Goal: Task Accomplishment & Management: Manage account settings

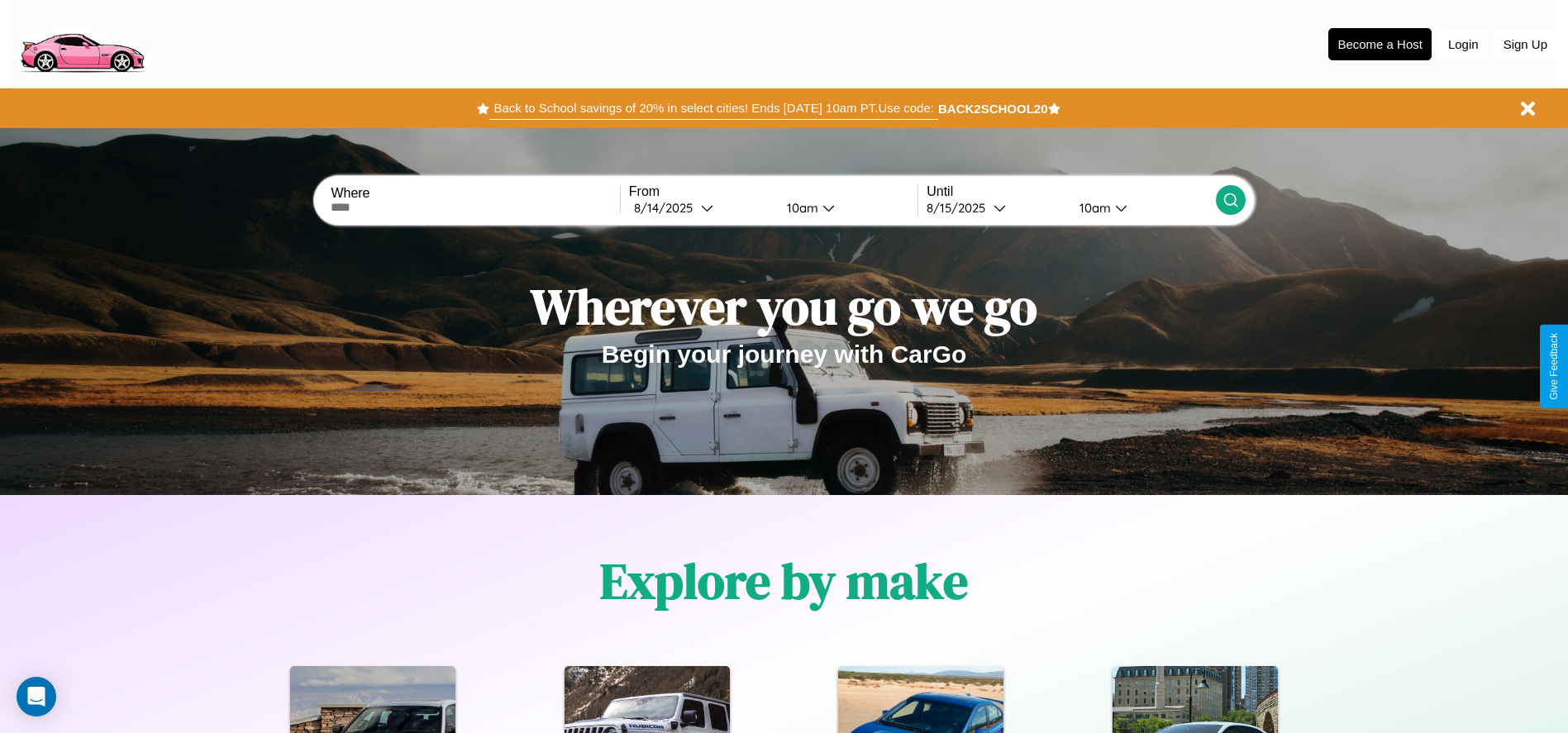
click at [713, 108] on button "Back to School savings of 20% in select cities! Ends [DATE] 10am PT. Use code:" at bounding box center [713, 109] width 448 height 24
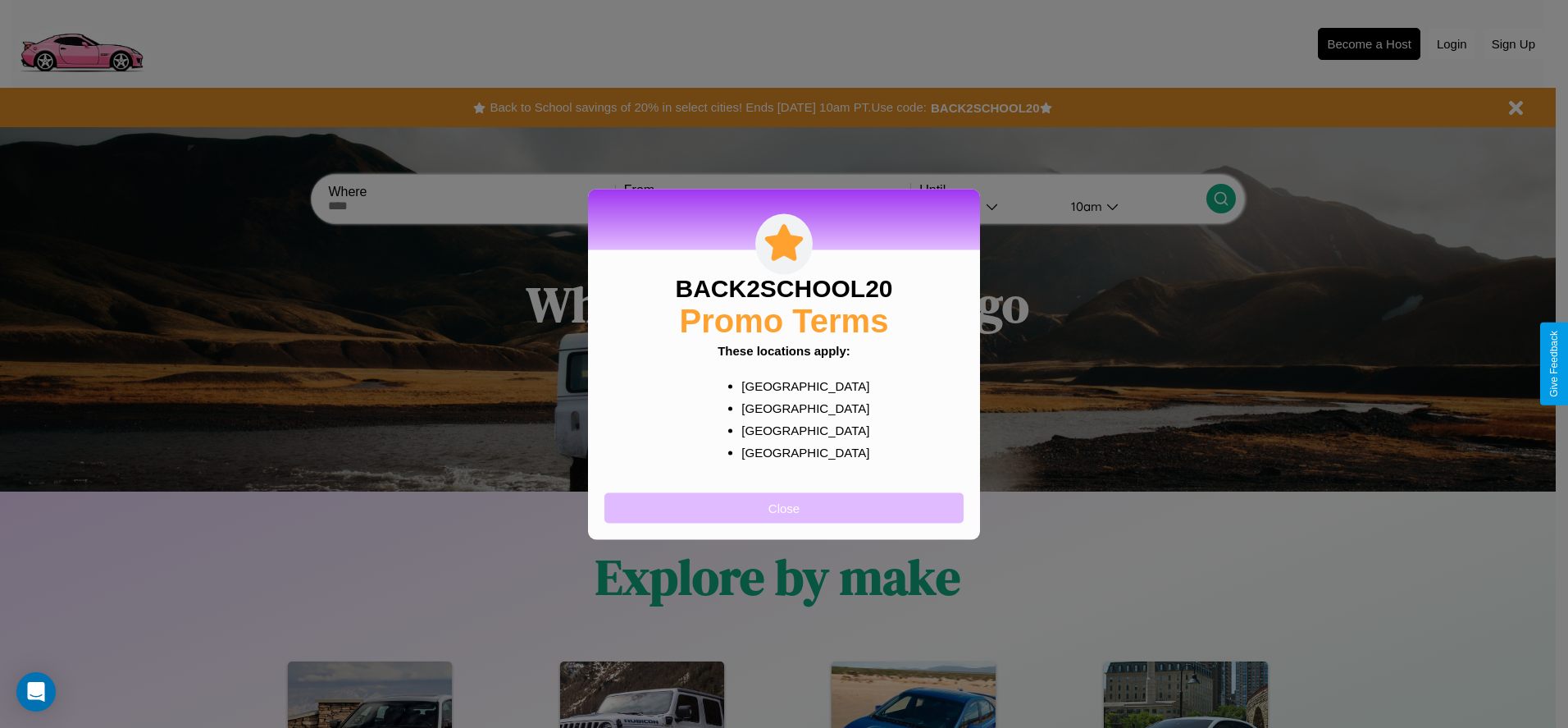
click at [784, 507] on button "Close" at bounding box center [783, 507] width 359 height 30
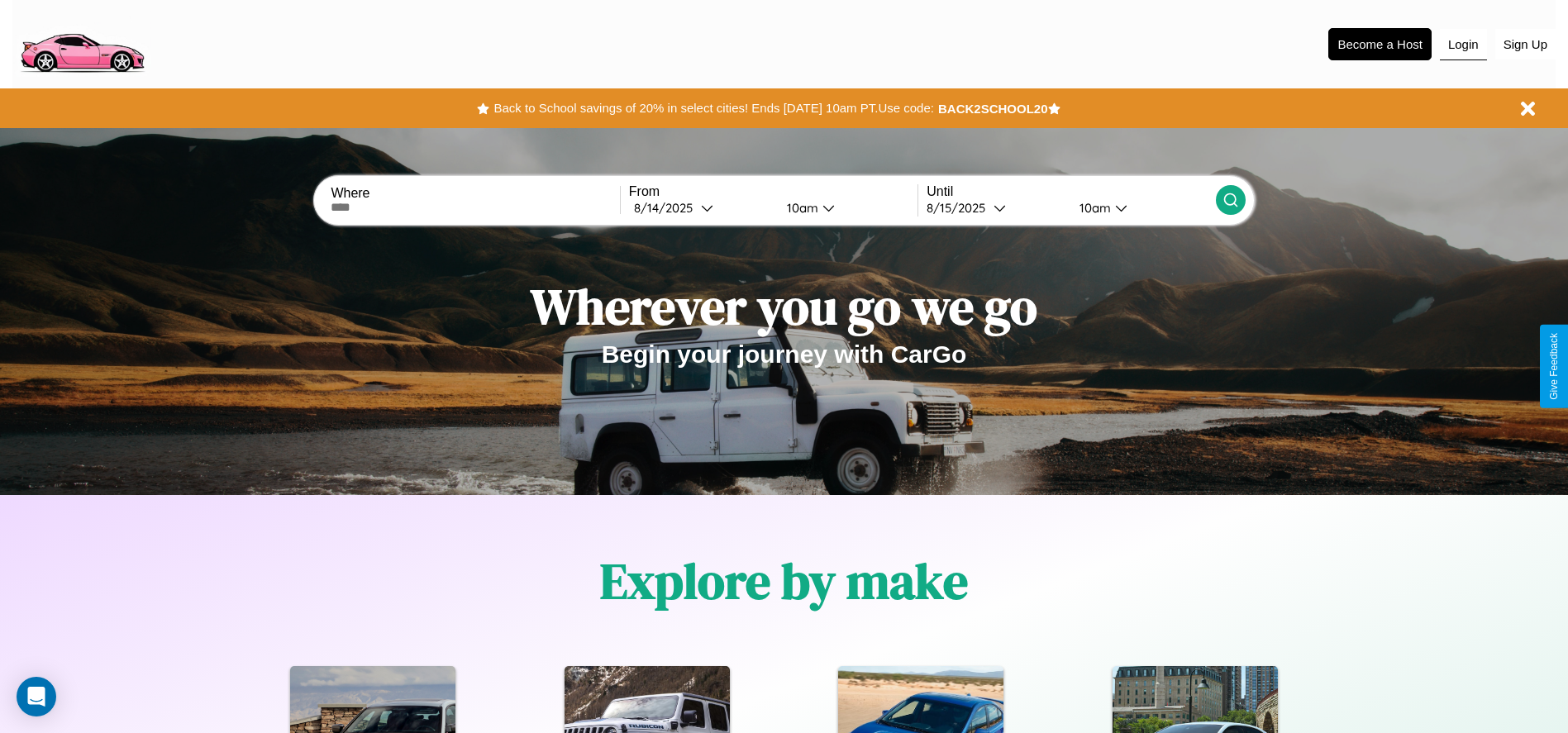
click at [1463, 44] on button "Login" at bounding box center [1463, 45] width 47 height 31
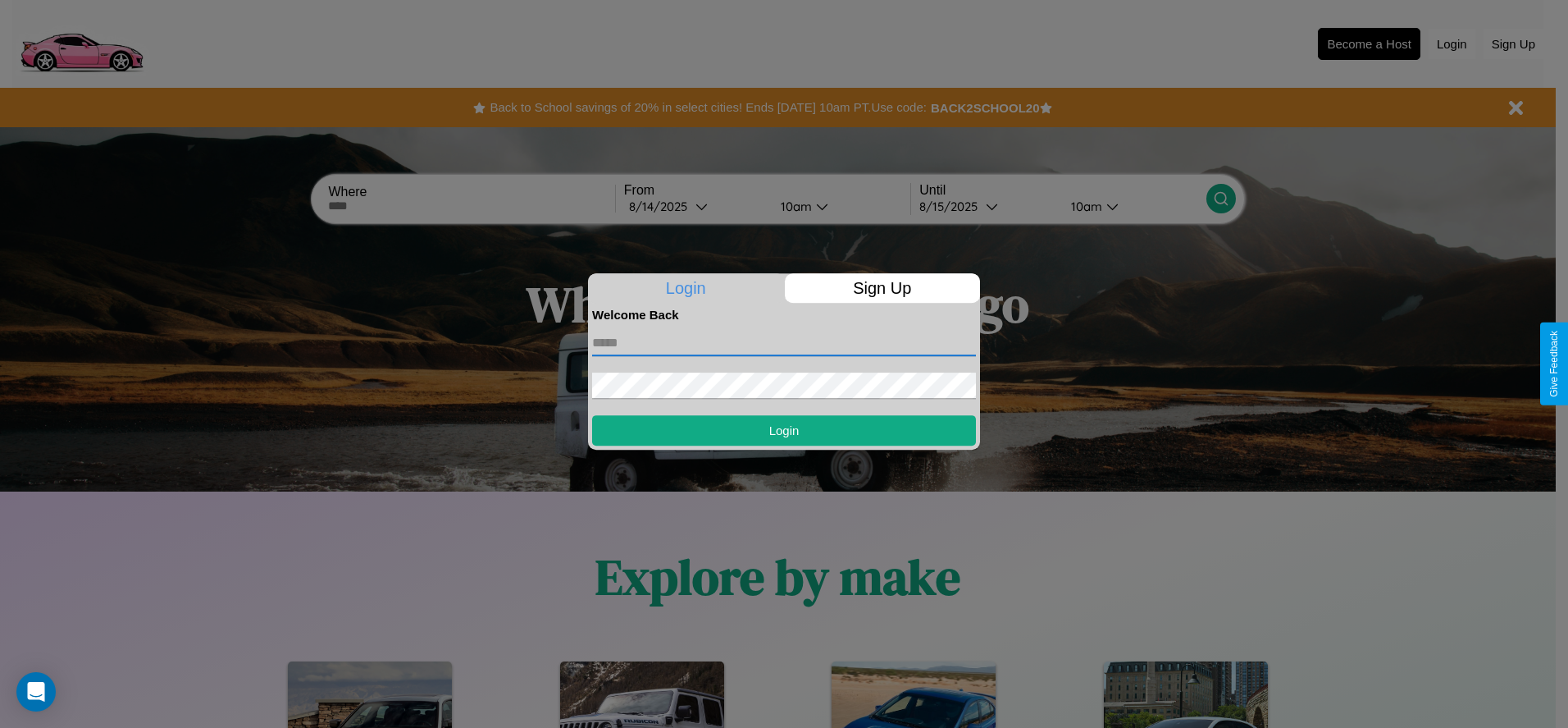
click at [784, 343] on input "text" at bounding box center [784, 343] width 384 height 26
type input "**********"
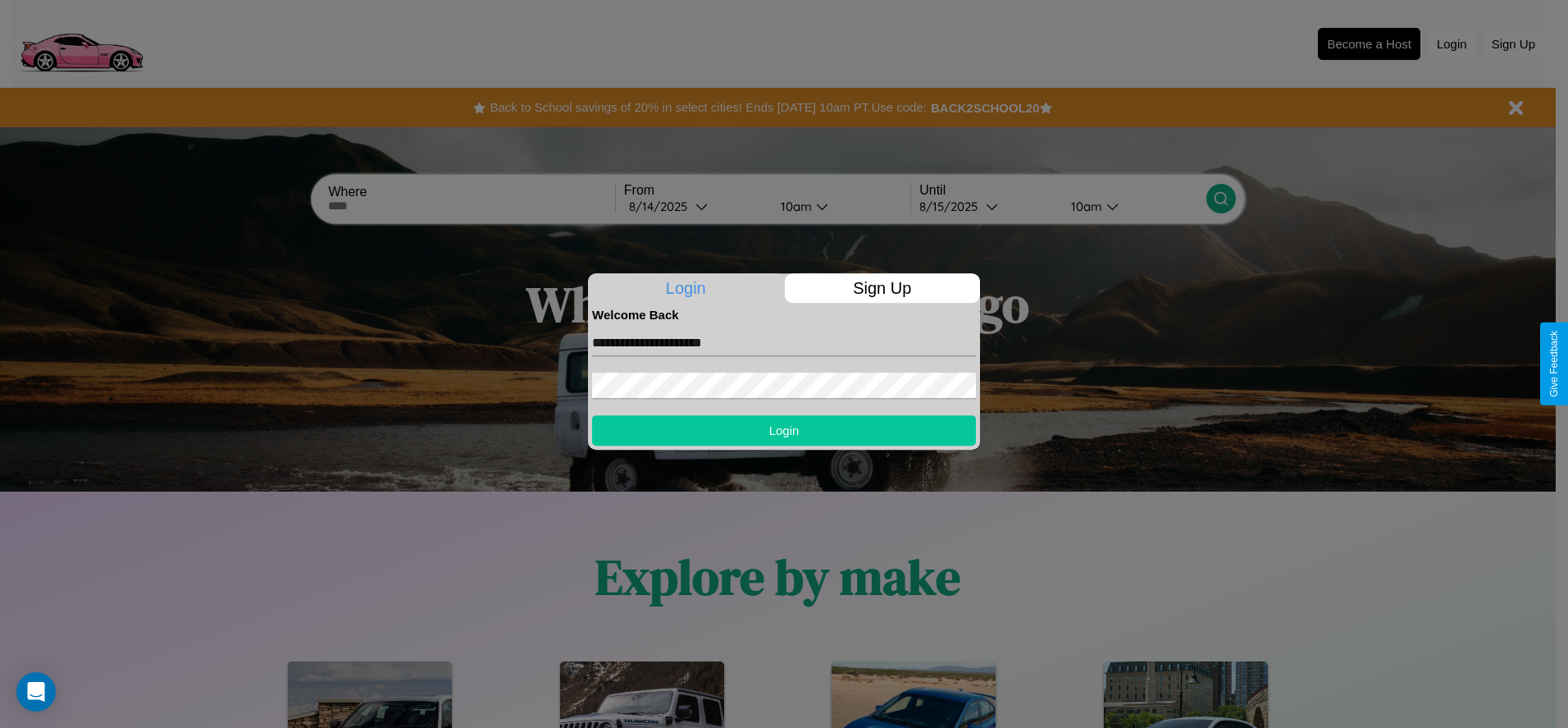
click at [784, 430] on button "Login" at bounding box center [784, 430] width 384 height 30
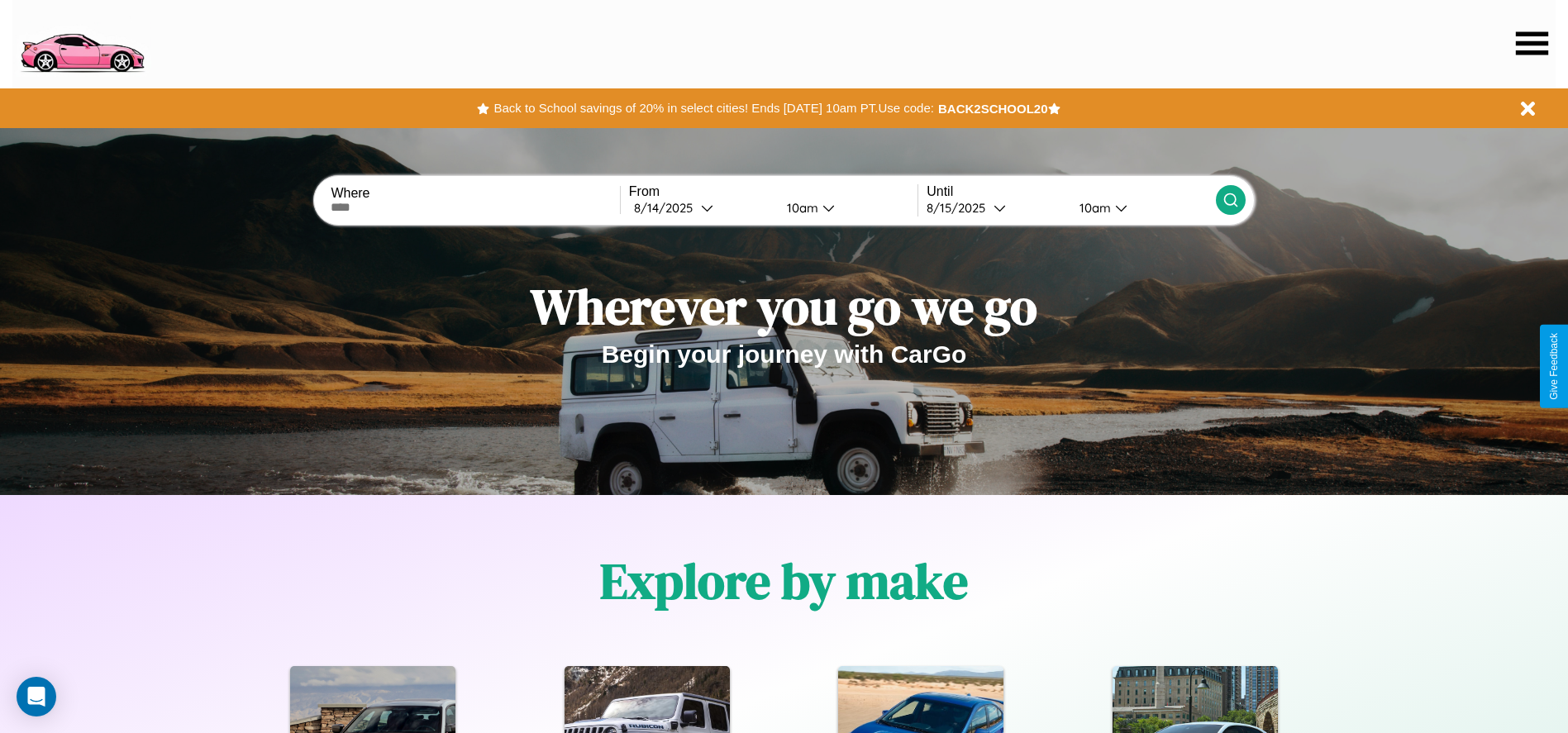
click at [1532, 43] on icon at bounding box center [1532, 43] width 32 height 24
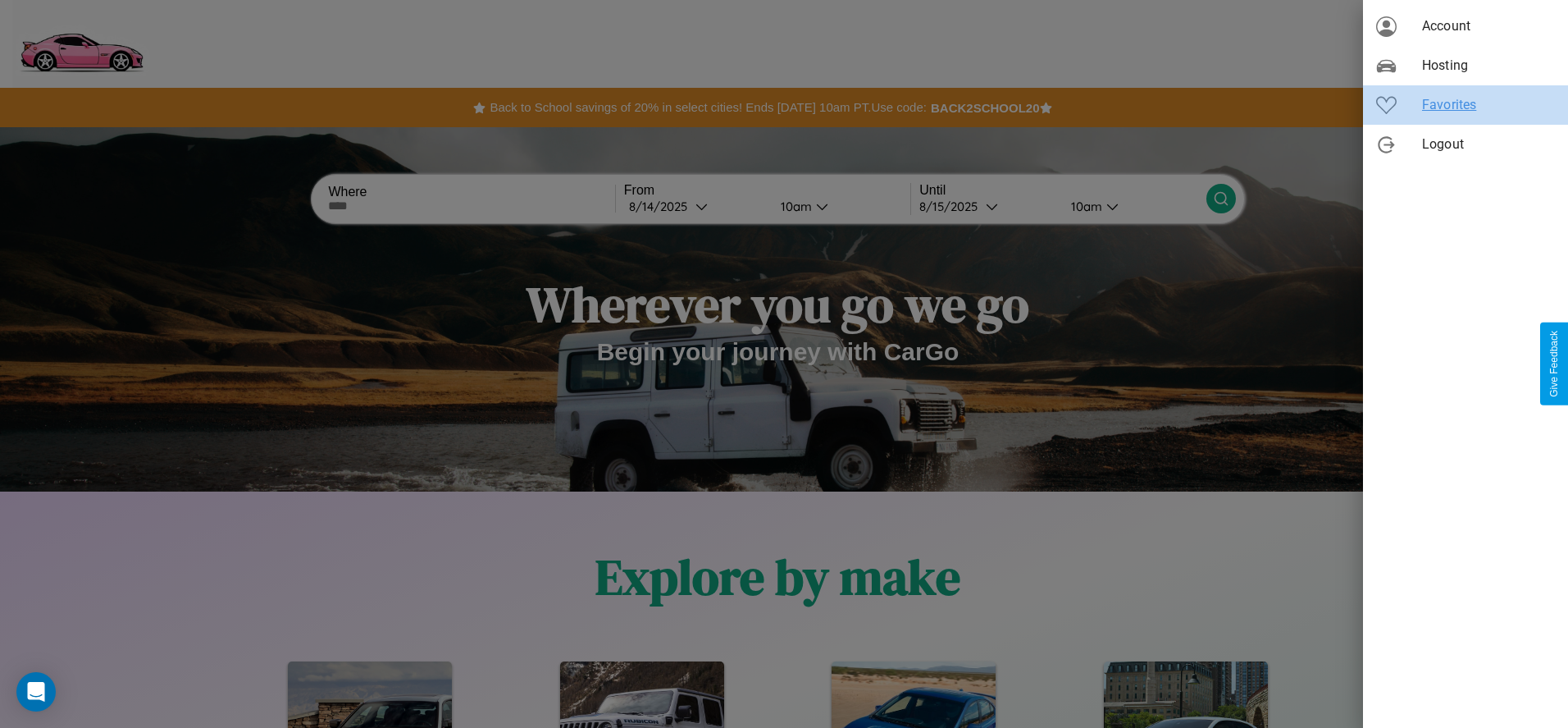
click at [1465, 105] on span "Favorites" at bounding box center [1488, 105] width 133 height 19
